Goal: Information Seeking & Learning: Learn about a topic

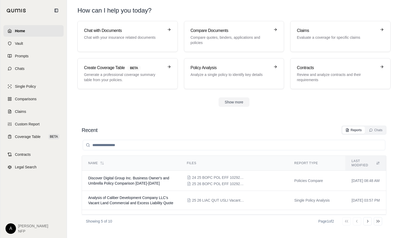
click at [13, 11] on img at bounding box center [17, 11] width 20 height 4
click at [18, 28] on span "Home" at bounding box center [20, 30] width 10 height 5
click at [235, 37] on p "Compare quotes, binders, applications and policies" at bounding box center [230, 40] width 80 height 10
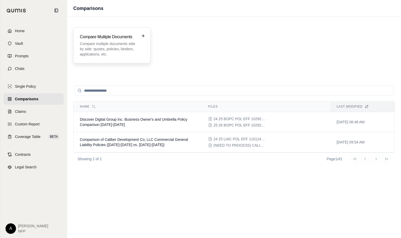
click at [115, 47] on p "Compare multiple documents side by side: quotes, policies, binders, application…" at bounding box center [108, 49] width 57 height 16
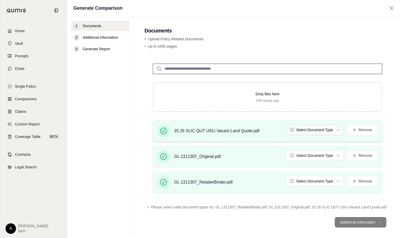
click at [326, 129] on html "Home Vault Prompts Chats Single Policy Comparisons Claims Custom Report Coverag…" at bounding box center [200, 119] width 401 height 238
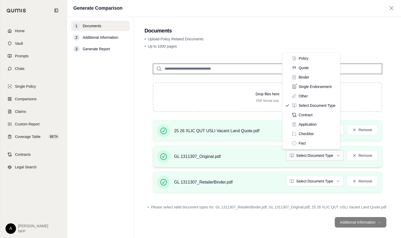
click at [308, 155] on html "Home Vault Prompts Chats Single Policy Comparisons Claims Custom Report Coverag…" at bounding box center [200, 119] width 401 height 238
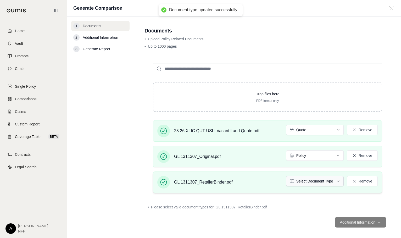
click at [311, 182] on html "Document type updated successfully Document type updated successfully Home Vaul…" at bounding box center [200, 119] width 401 height 238
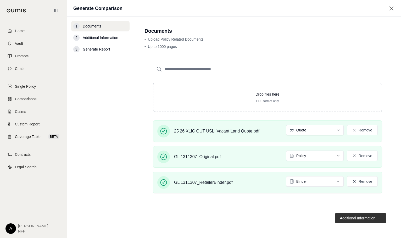
click at [359, 216] on button "Additional Information →" at bounding box center [360, 218] width 52 height 10
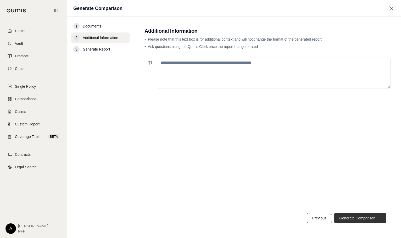
click at [359, 216] on button "Generate Comparison →" at bounding box center [360, 218] width 52 height 10
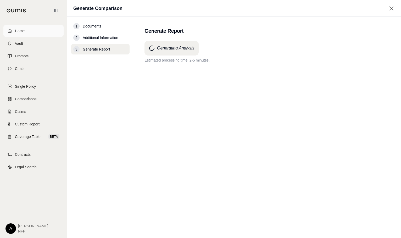
click at [19, 32] on span "Home" at bounding box center [20, 30] width 10 height 5
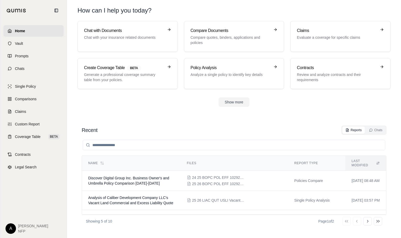
click at [20, 32] on span "Home" at bounding box center [20, 30] width 10 height 5
click at [31, 34] on link "Home" at bounding box center [33, 31] width 60 height 12
click at [367, 221] on icon at bounding box center [367, 221] width 4 height 4
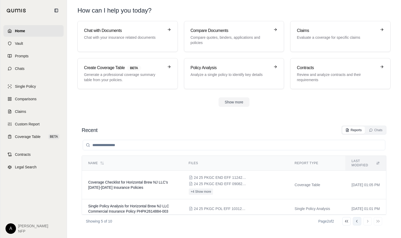
click at [357, 224] on button "Go to previous page" at bounding box center [356, 221] width 8 height 8
click at [352, 181] on td "[DATE] 09:12 AM" at bounding box center [365, 184] width 41 height 28
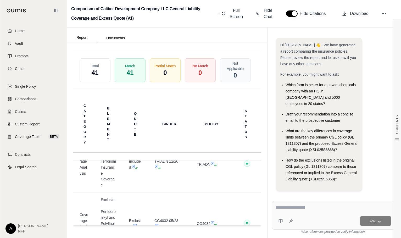
scroll to position [472, 0]
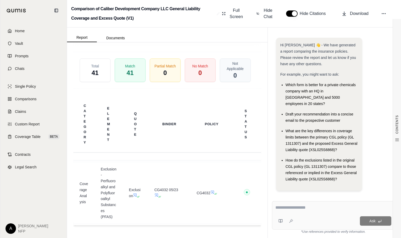
drag, startPoint x: 284, startPoint y: 235, endPoint x: 215, endPoint y: 3, distance: 241.0
click at [284, 235] on div "Ask *Use references provided to verify information." at bounding box center [332, 217] width 131 height 41
